Goal: Task Accomplishment & Management: Manage account settings

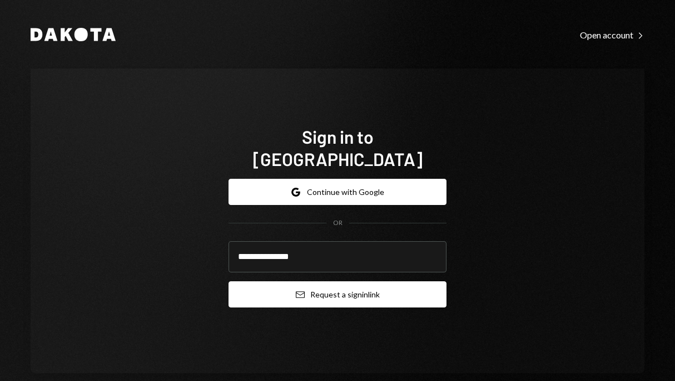
type input "**********"
click at [349, 288] on button "Email Request a sign in link" at bounding box center [338, 294] width 218 height 26
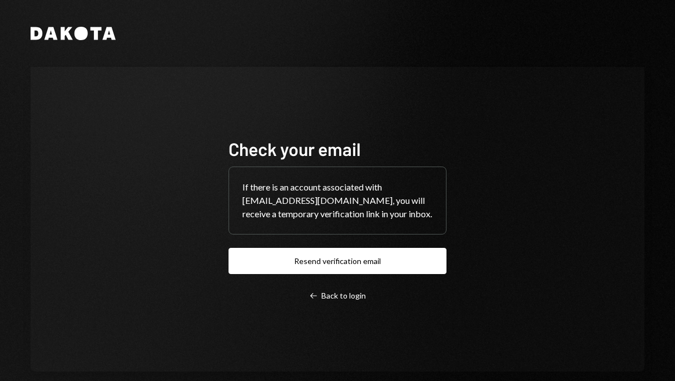
click at [92, 36] on icon "Dakota" at bounding box center [73, 33] width 85 height 13
click at [71, 36] on icon at bounding box center [67, 33] width 12 height 13
